Goal: Task Accomplishment & Management: Use online tool/utility

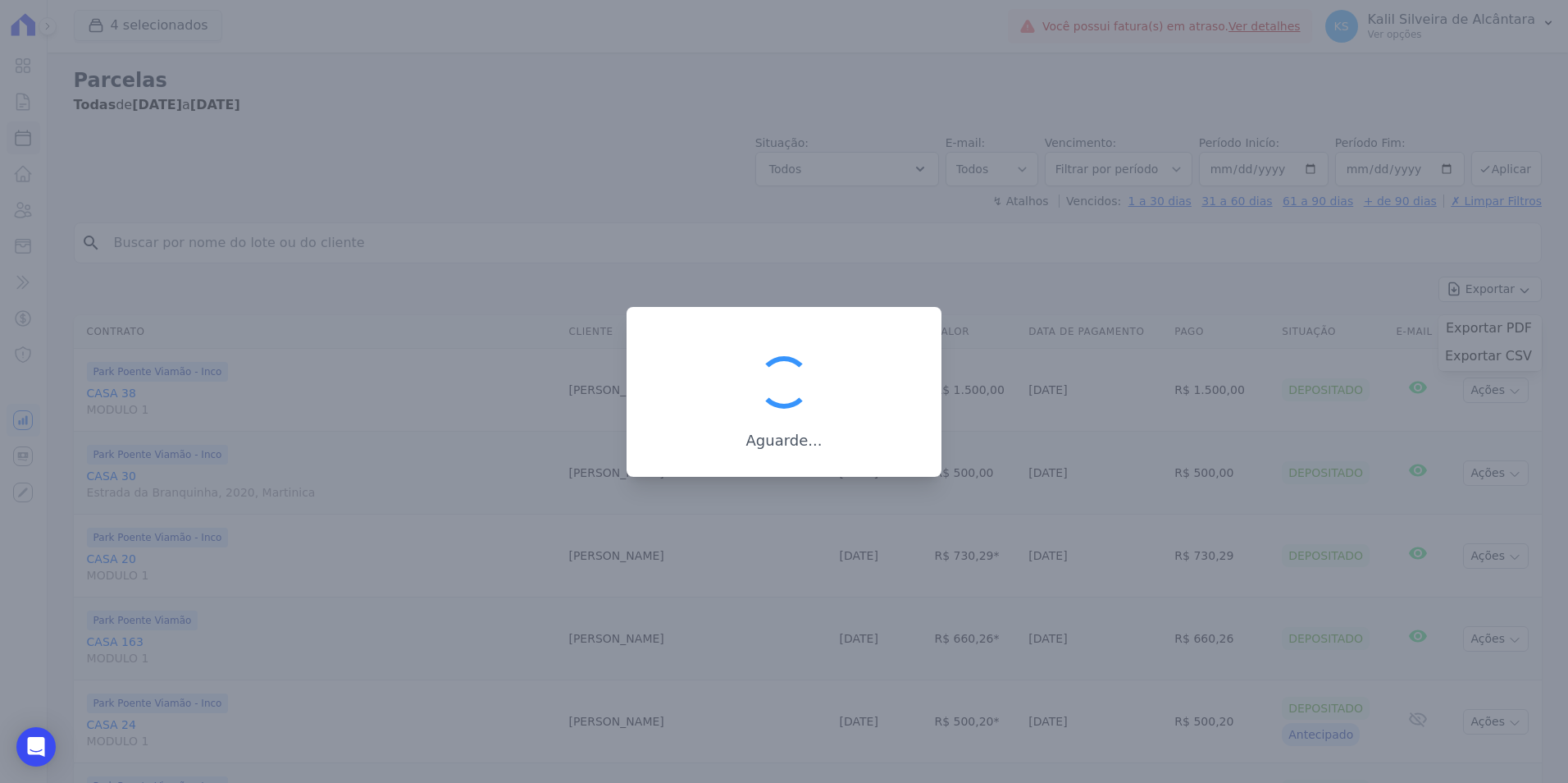
select select
click at [1097, 258] on div at bounding box center [784, 391] width 1568 height 783
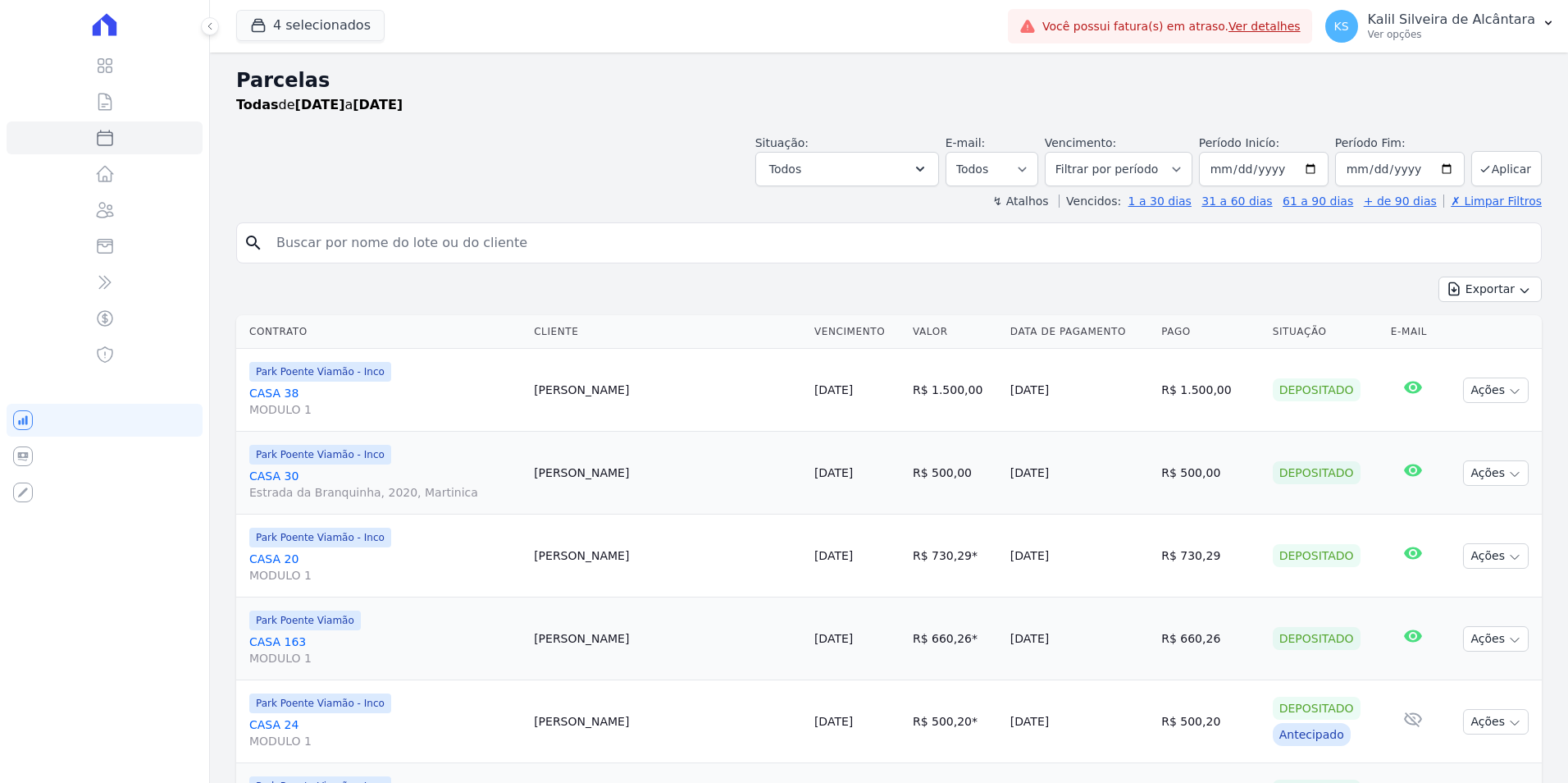
select select
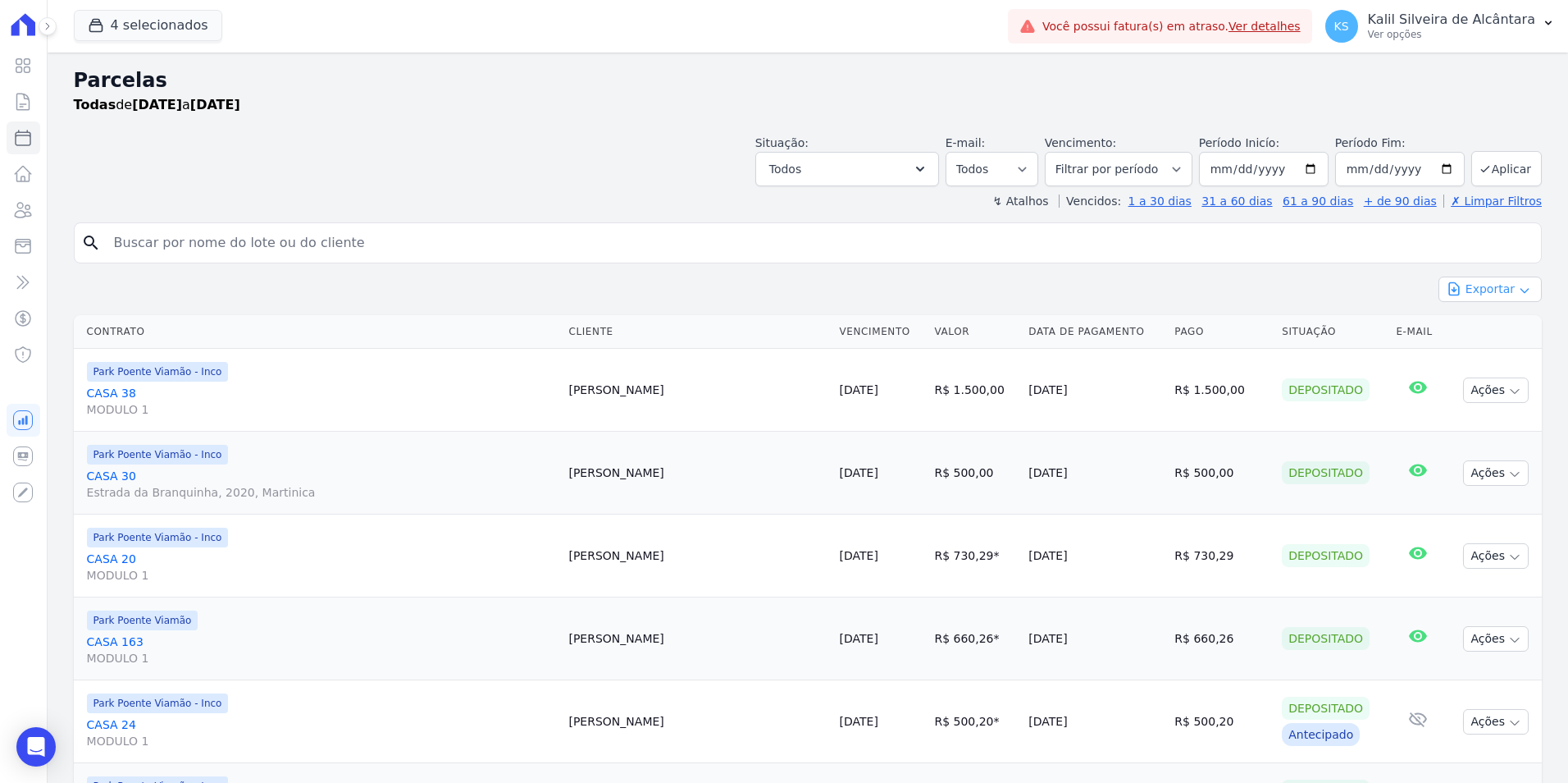
click at [1471, 281] on button "Exportar" at bounding box center [1489, 289] width 103 height 26
click at [1490, 360] on span "Exportar CSV" at bounding box center [1489, 355] width 87 height 16
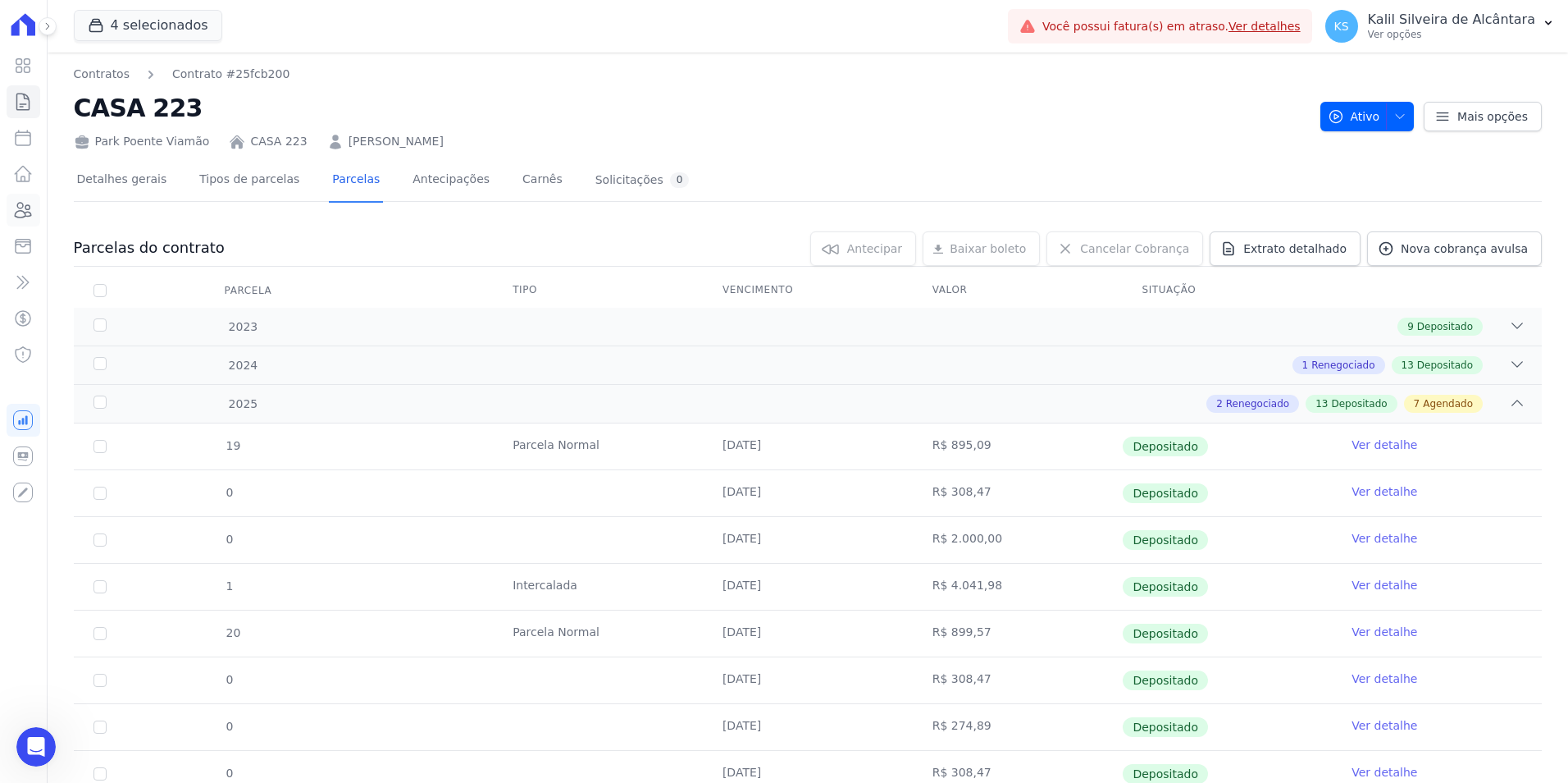
click at [26, 210] on icon at bounding box center [23, 209] width 20 height 20
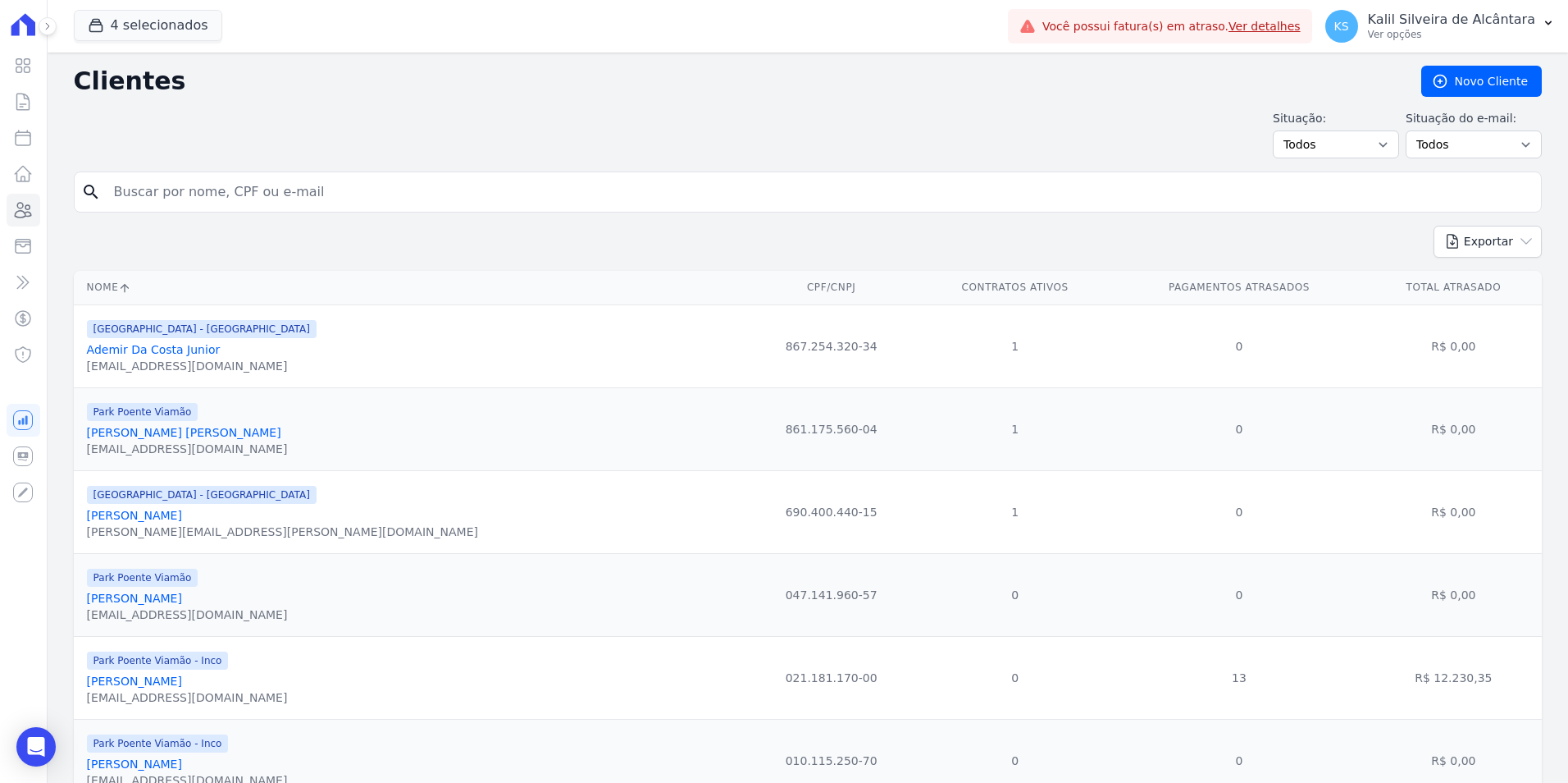
click at [136, 194] on input "search" at bounding box center [819, 191] width 1431 height 33
type input "franciele"
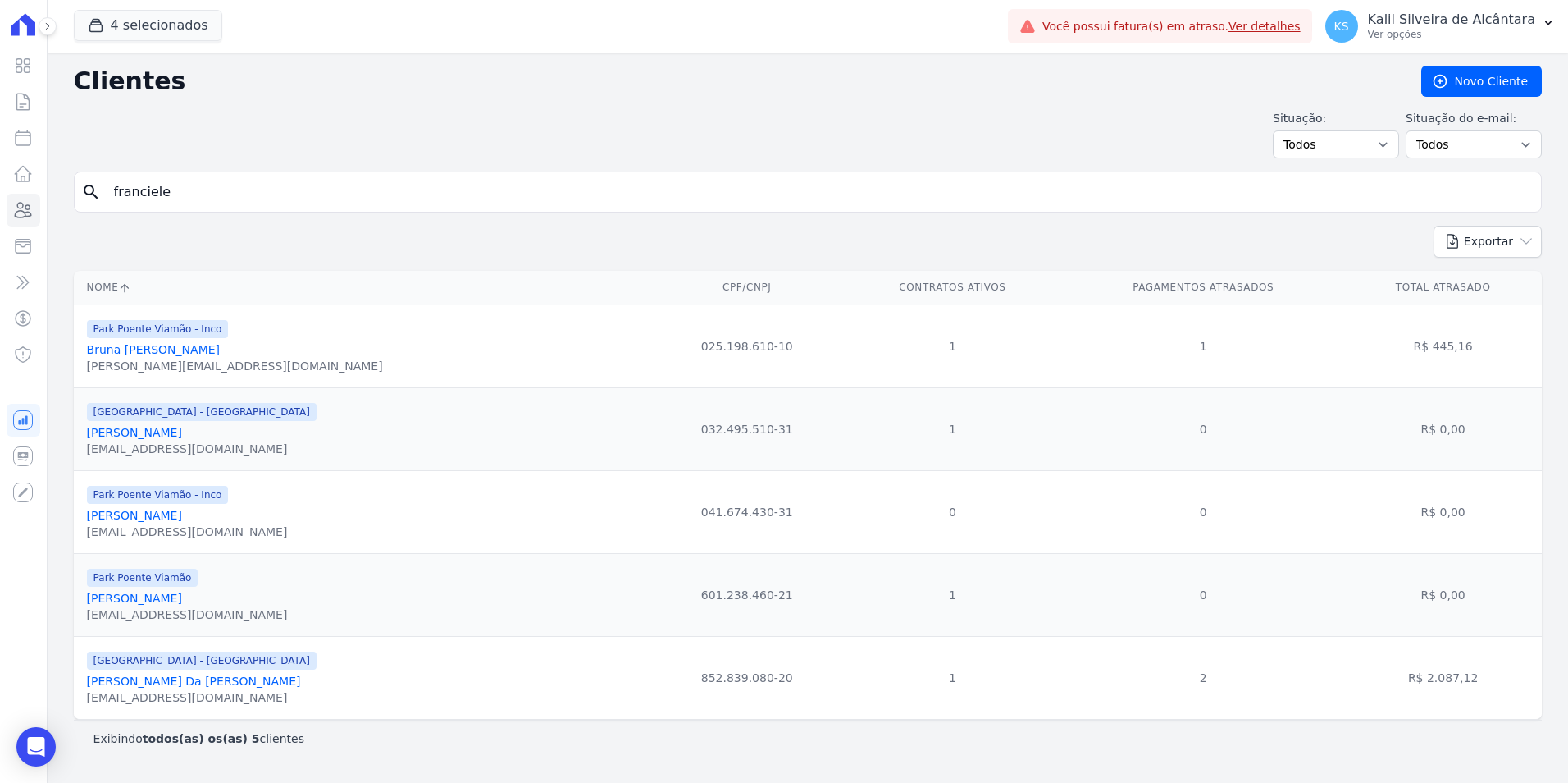
click at [160, 430] on link "Franciele Da Silva" at bounding box center [134, 433] width 96 height 13
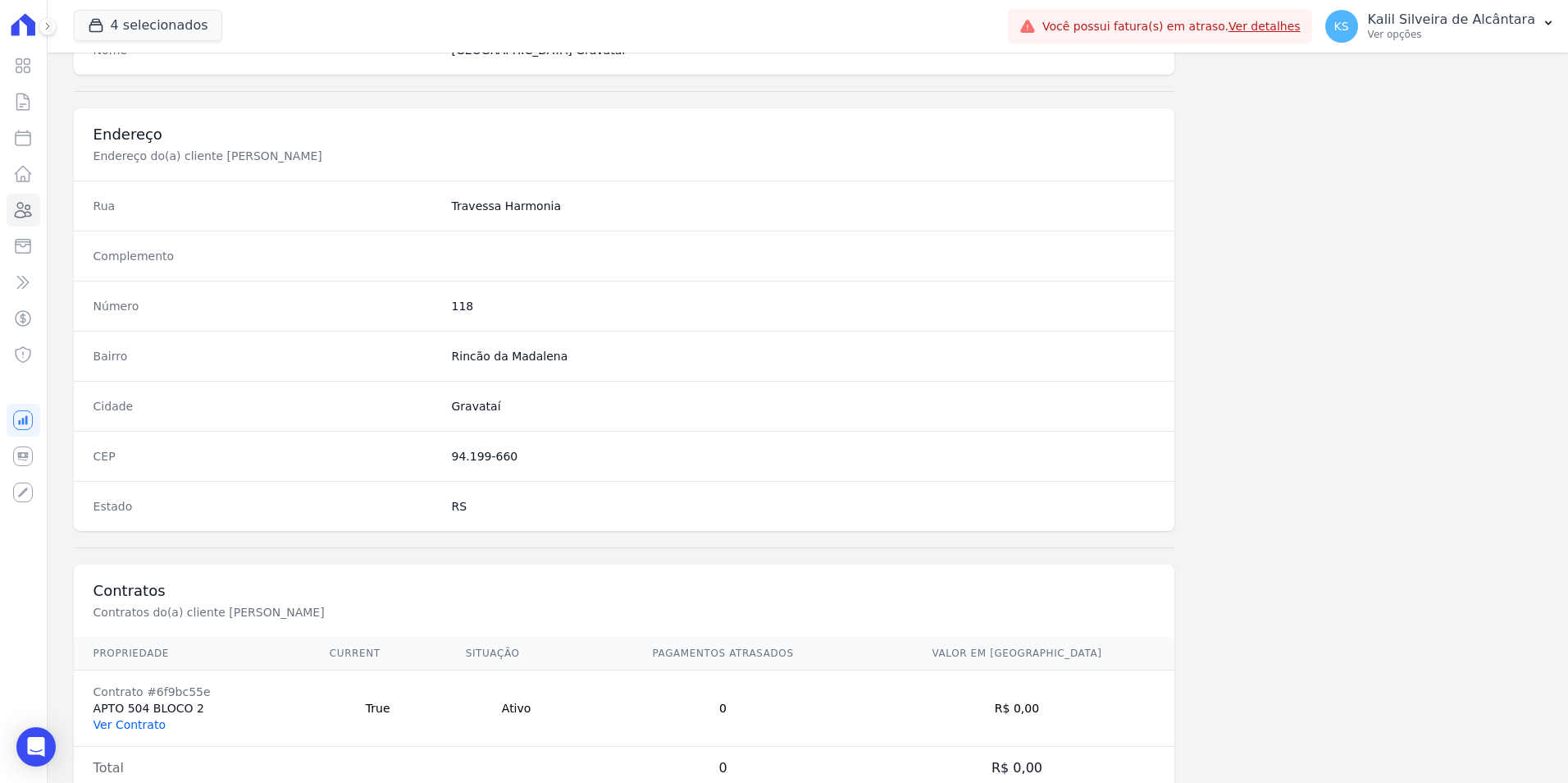
scroll to position [753, 0]
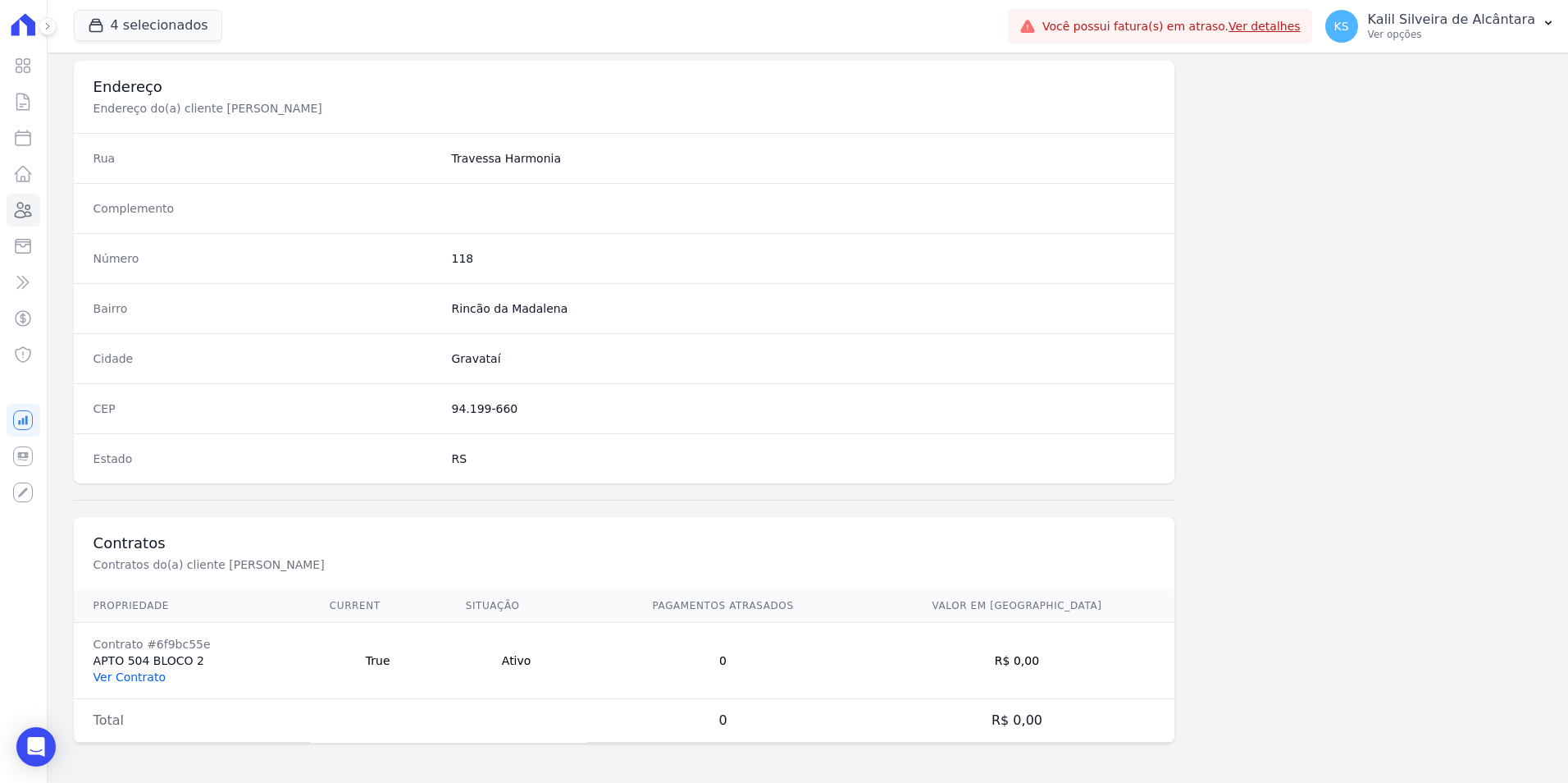
click at [131, 673] on link "Ver Contrato" at bounding box center [130, 677] width 72 height 13
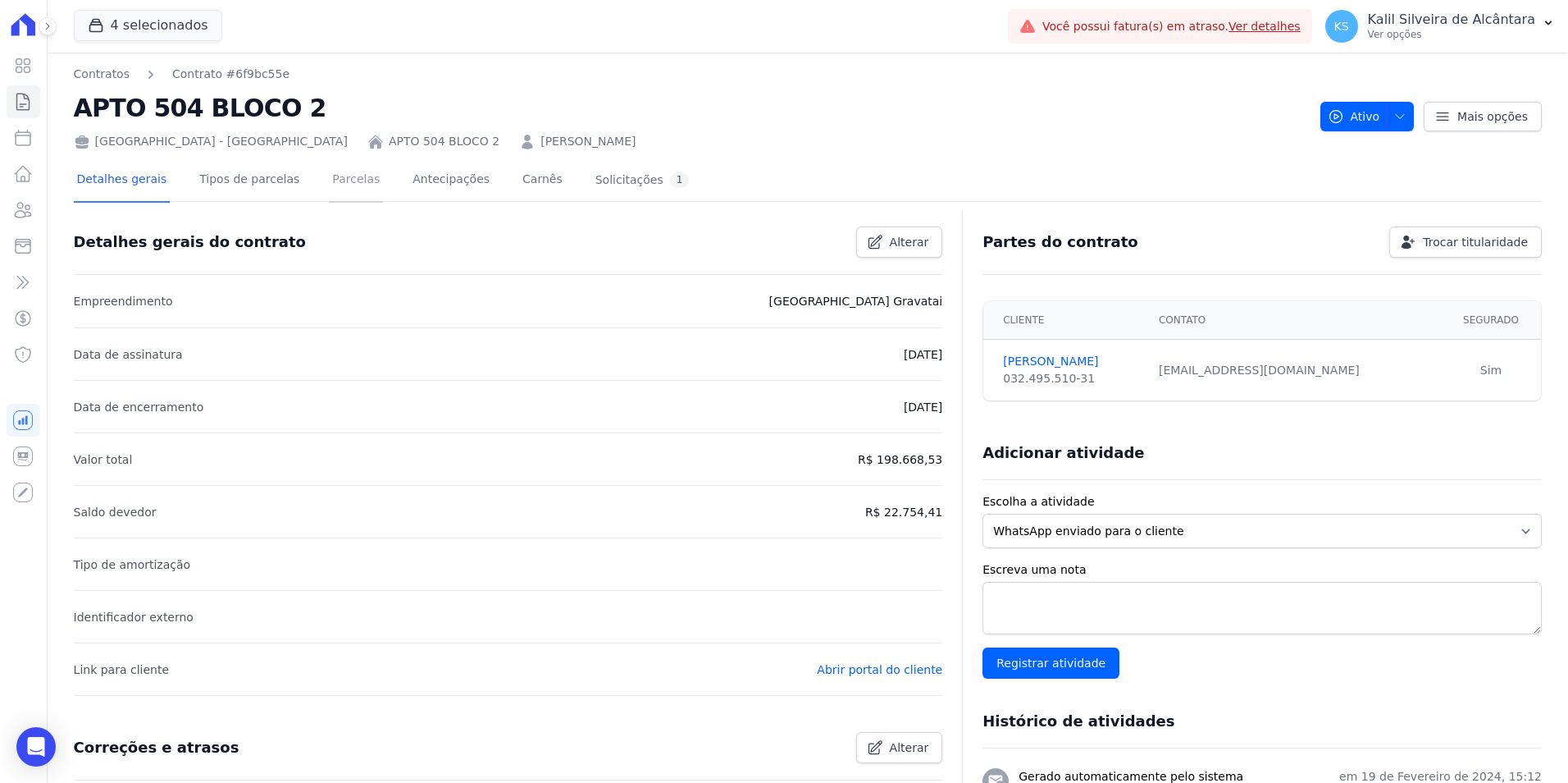
click at [343, 173] on link "Parcelas" at bounding box center [356, 181] width 54 height 44
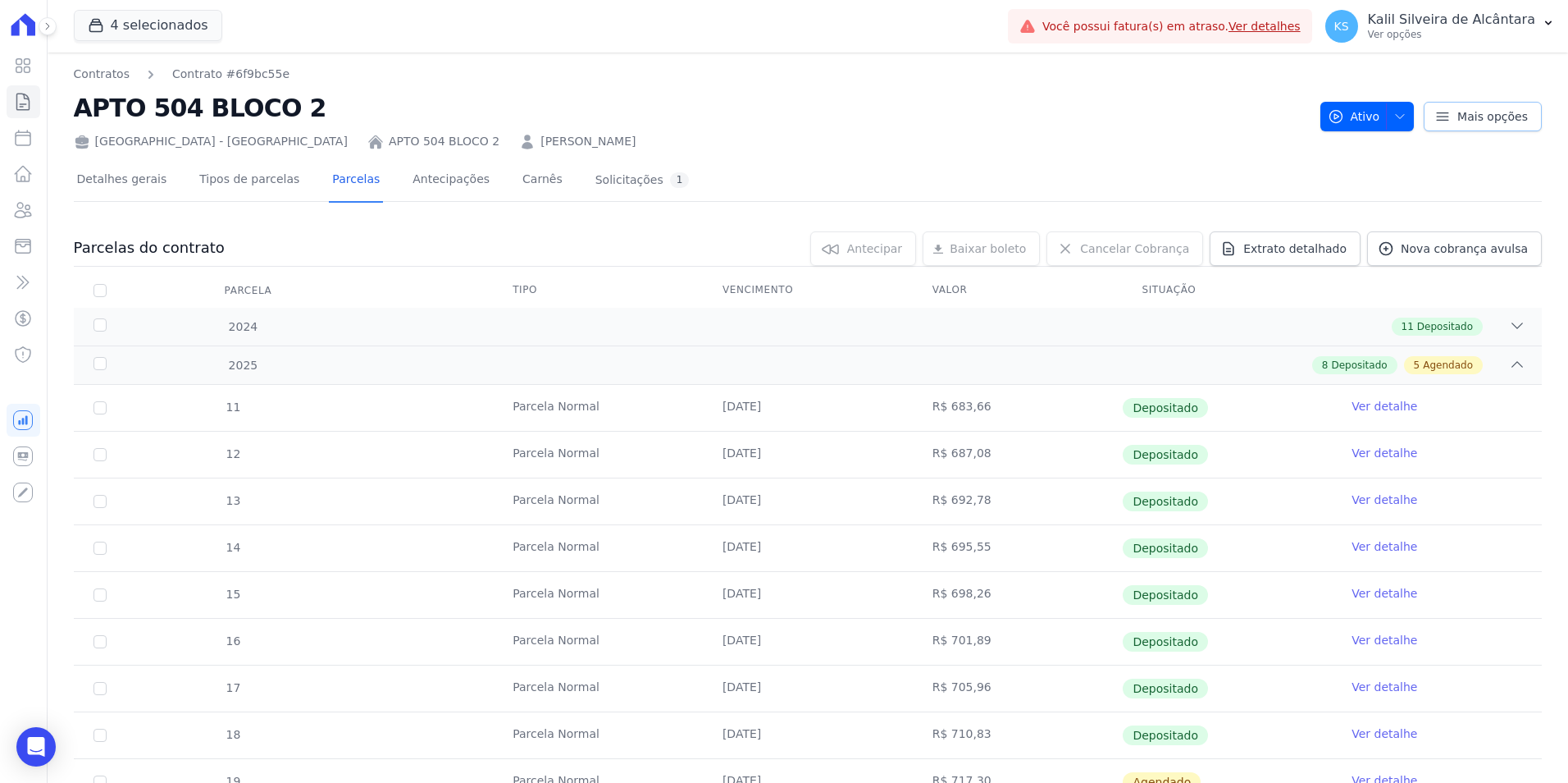
click at [1474, 122] on span "Mais opções" at bounding box center [1492, 116] width 71 height 16
click at [81, 77] on link "Contratos" at bounding box center [101, 74] width 56 height 17
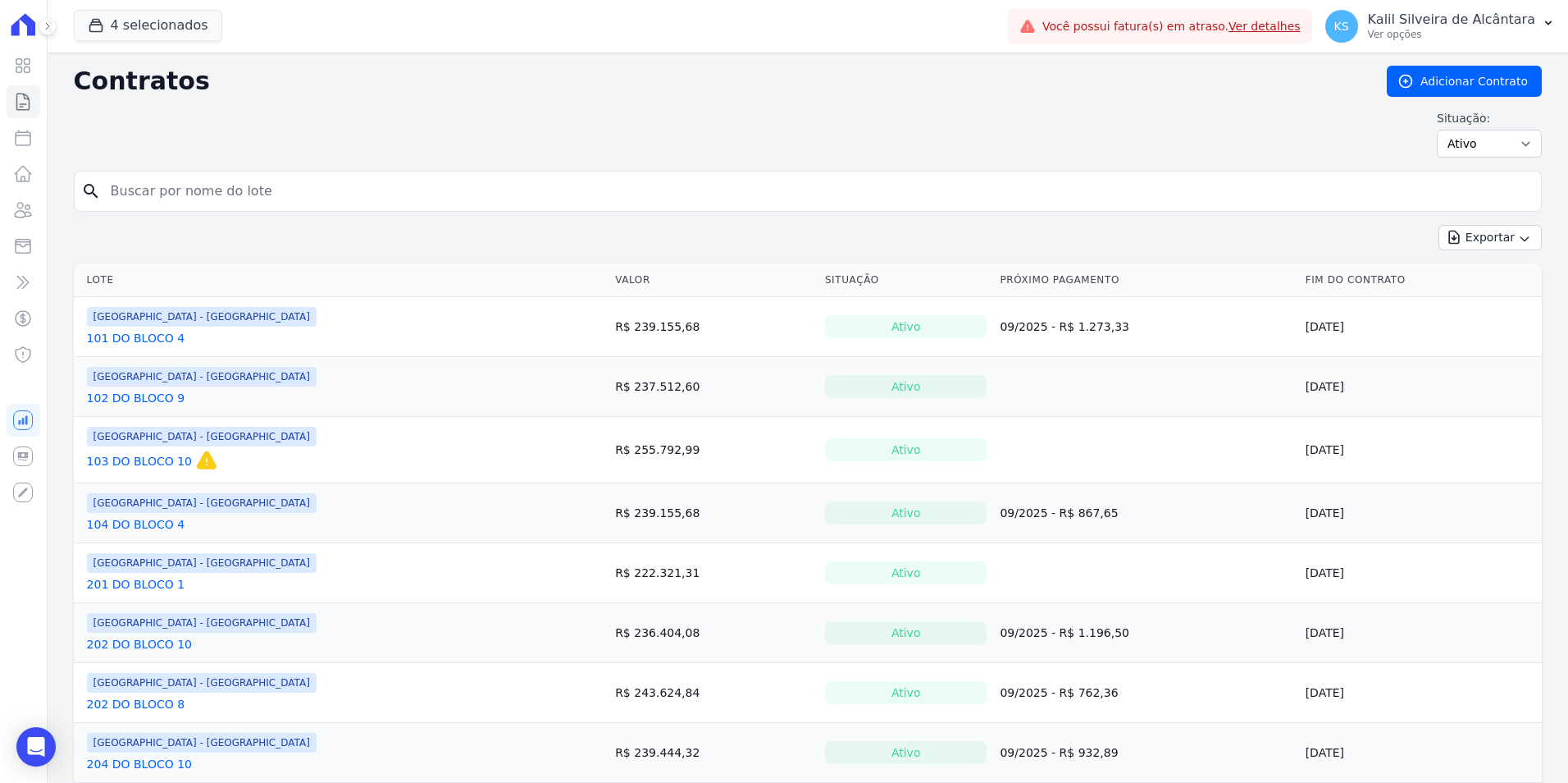
click at [198, 187] on input "search" at bounding box center [818, 191] width 1434 height 33
type input "r"
